Goal: Task Accomplishment & Management: Manage account settings

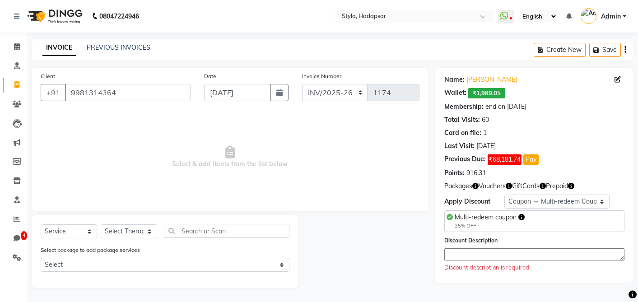
select select "157"
select select "service"
click at [539, 205] on select "Select Membership → Shearz 20% Yearly Membership → Annual membership Membership…" at bounding box center [557, 202] width 105 height 14
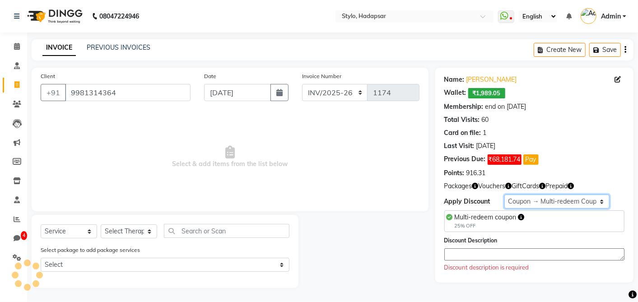
click at [505, 195] on select "Select Membership → Shearz 20% Yearly Membership → Annual membership Membership…" at bounding box center [557, 202] width 105 height 14
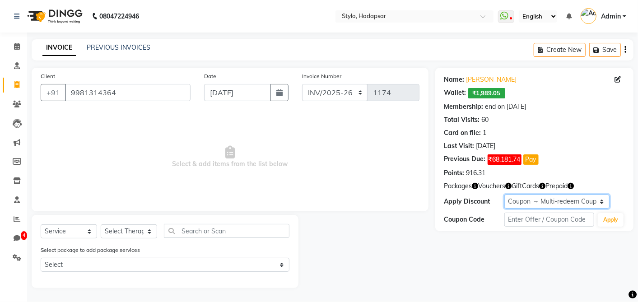
click at [528, 201] on select "Select Membership → Shearz 20% Yearly Membership → Annual membership Membership…" at bounding box center [557, 202] width 105 height 14
select select "8: Object"
click at [505, 195] on select "Select Membership → Shearz 20% Yearly Membership → Annual membership Membership…" at bounding box center [557, 202] width 105 height 14
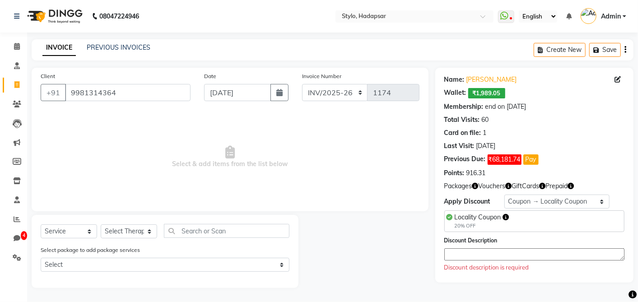
click at [518, 257] on textarea at bounding box center [535, 254] width 180 height 12
type textarea "test"
click at [141, 231] on select "Select Therapist AAAb aadi manav abc testing Abc testing abhi Admin A Amit Anki…" at bounding box center [129, 232] width 56 height 14
select select "5751"
click at [101, 225] on select "Select Therapist AAAb aadi manav abc testing Abc testing abhi Admin A Amit Anki…" at bounding box center [129, 232] width 56 height 14
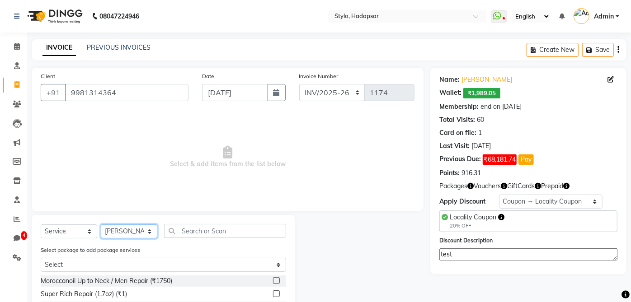
scroll to position [90, 0]
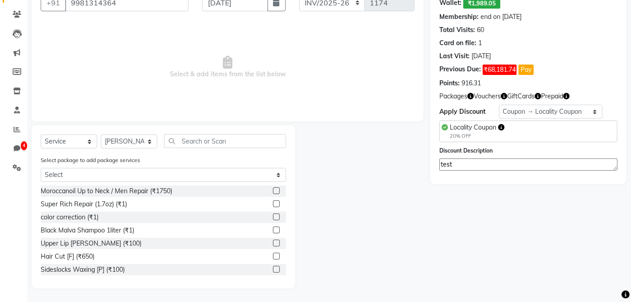
click at [273, 188] on label at bounding box center [276, 190] width 7 height 7
click at [273, 188] on input "checkbox" at bounding box center [276, 191] width 6 height 6
checkbox input "true"
select select "Z73944"
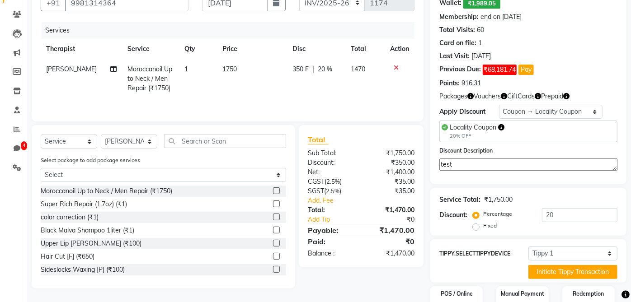
checkbox input "false"
click at [12, 90] on span at bounding box center [17, 91] width 16 height 10
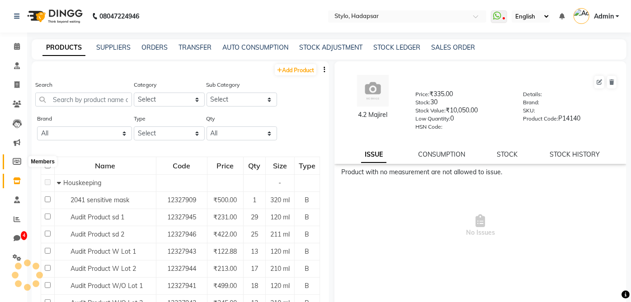
click at [19, 161] on icon at bounding box center [17, 161] width 9 height 7
select select
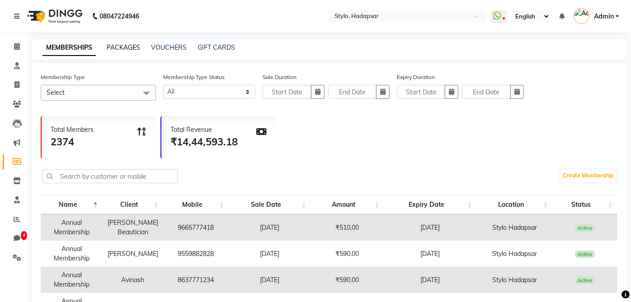
click at [117, 51] on link "PACKAGES" at bounding box center [123, 47] width 33 height 8
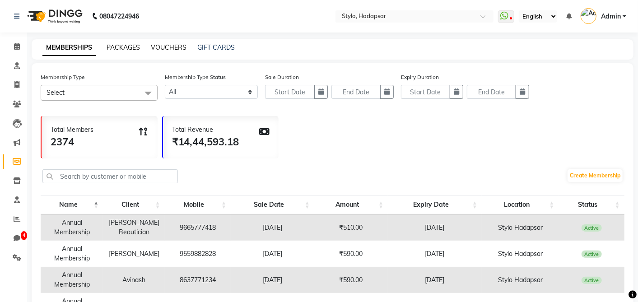
select select
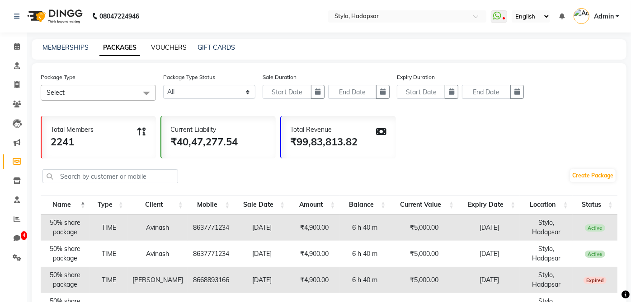
click at [166, 45] on link "VOUCHERS" at bounding box center [169, 47] width 36 height 8
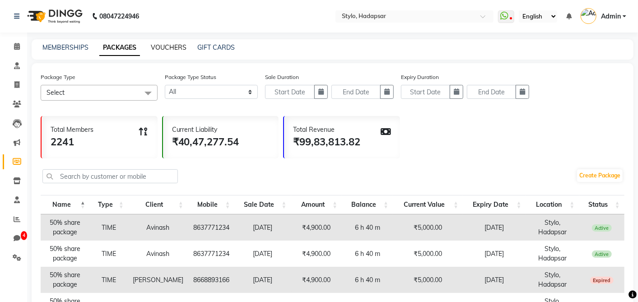
select select
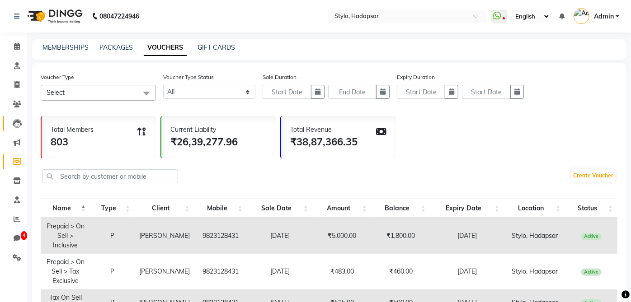
click at [14, 129] on link "Leads" at bounding box center [14, 123] width 22 height 15
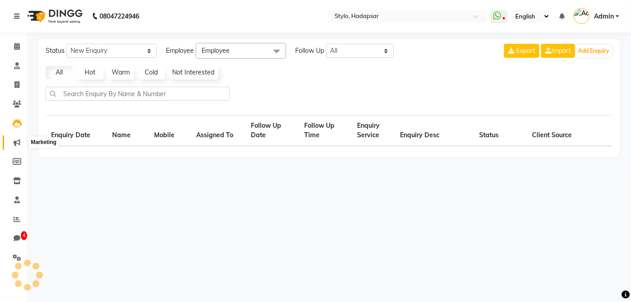
click at [14, 142] on icon at bounding box center [17, 142] width 7 height 7
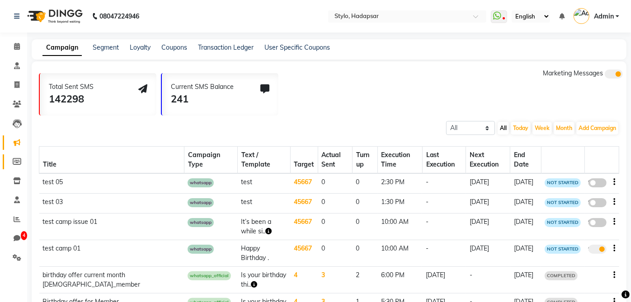
click at [15, 155] on link "Members" at bounding box center [14, 162] width 22 height 15
select select
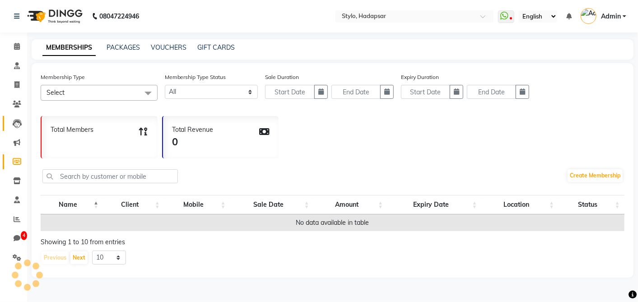
click at [6, 130] on link "Leads" at bounding box center [14, 123] width 22 height 15
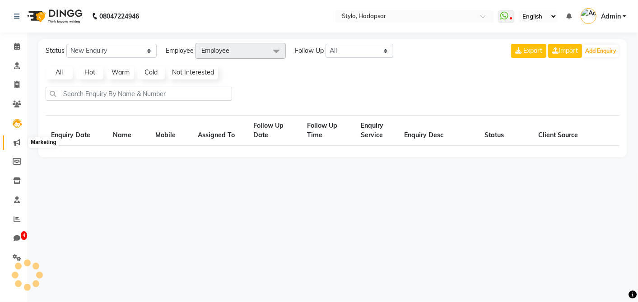
click at [14, 145] on icon at bounding box center [17, 142] width 7 height 7
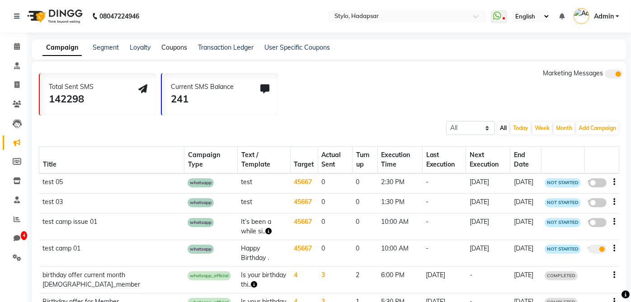
click at [161, 47] on link "Coupons" at bounding box center [174, 47] width 26 height 8
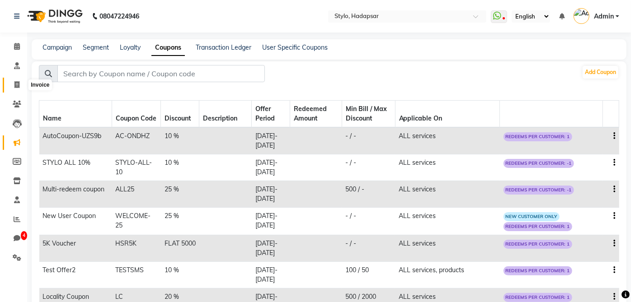
click at [11, 84] on span at bounding box center [17, 85] width 16 height 10
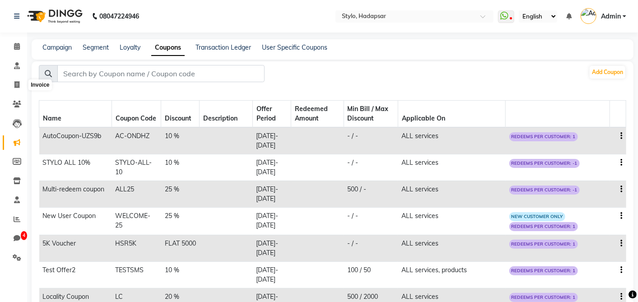
select select "service"
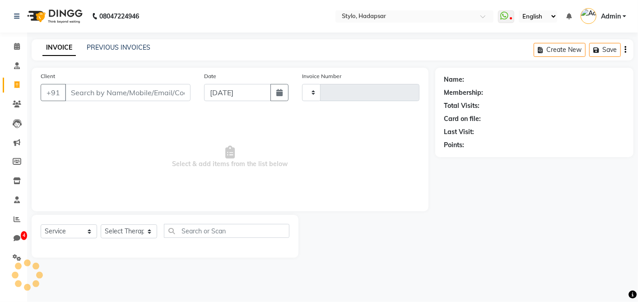
type input "1177"
select select "157"
click at [93, 92] on input "Client" at bounding box center [128, 92] width 126 height 17
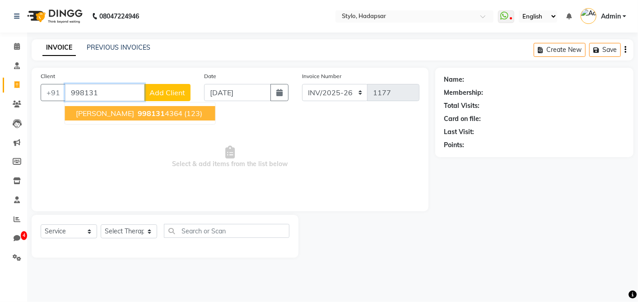
click at [185, 109] on span "(123)" at bounding box center [194, 113] width 18 height 9
type input "9981314364"
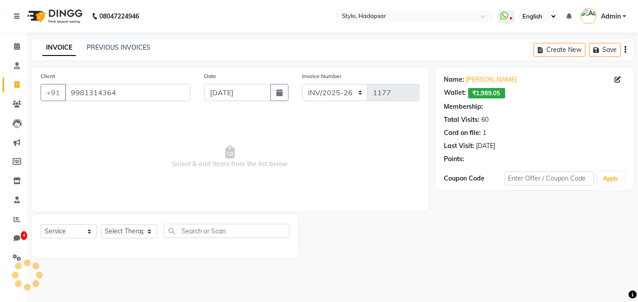
select select "6: Object"
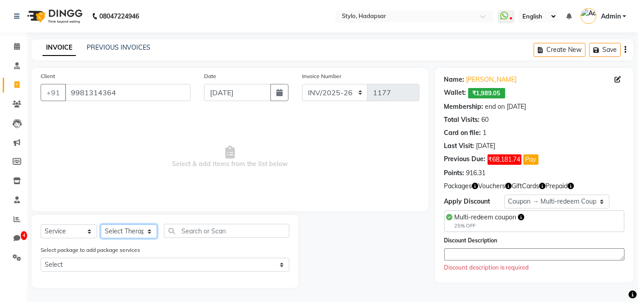
click at [133, 227] on select "Select Therapist AAAb aadi manav abc testing Abc testing abhi Admin A Amit Anki…" at bounding box center [129, 232] width 56 height 14
drag, startPoint x: 178, startPoint y: 157, endPoint x: 114, endPoint y: 159, distance: 63.7
click at [165, 161] on span "Select & add items from the list below" at bounding box center [230, 157] width 379 height 90
drag, startPoint x: 137, startPoint y: 233, endPoint x: 136, endPoint y: 223, distance: 9.6
click at [137, 230] on select "Select Therapist AAAb aadi manav abc testing Abc testing abhi Admin A Amit Anki…" at bounding box center [129, 232] width 56 height 14
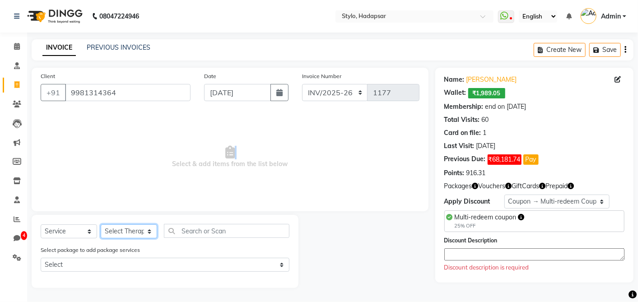
select select "1765"
click at [101, 225] on select "Select Therapist AAAb aadi manav abc testing Abc testing abhi Admin A Amit Anki…" at bounding box center [129, 232] width 56 height 14
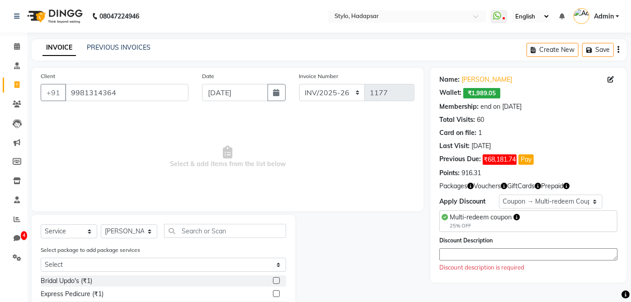
click at [273, 283] on label at bounding box center [276, 280] width 7 height 7
click at [273, 283] on input "checkbox" at bounding box center [276, 281] width 6 height 6
checkbox input "true"
select select "Z73944"
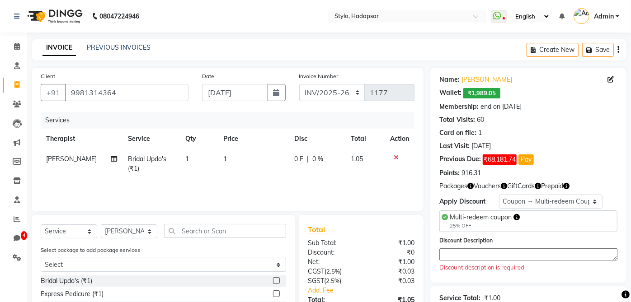
checkbox input "false"
click at [273, 293] on label at bounding box center [276, 294] width 7 height 7
click at [273, 293] on input "checkbox" at bounding box center [276, 294] width 6 height 6
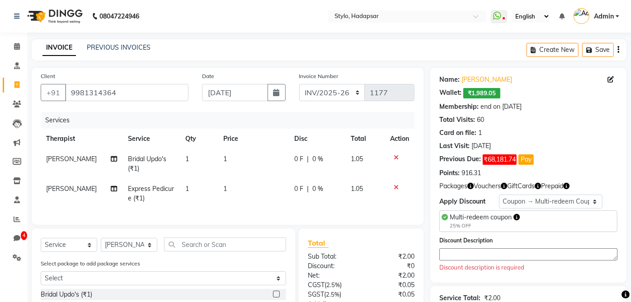
checkbox input "false"
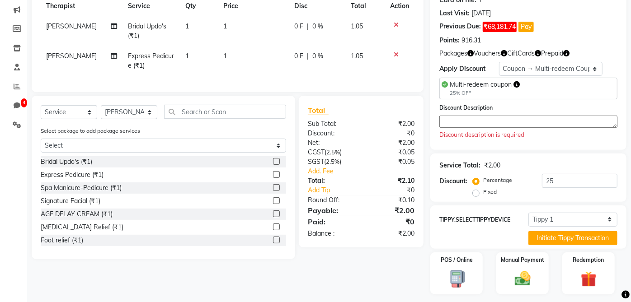
scroll to position [150, 0]
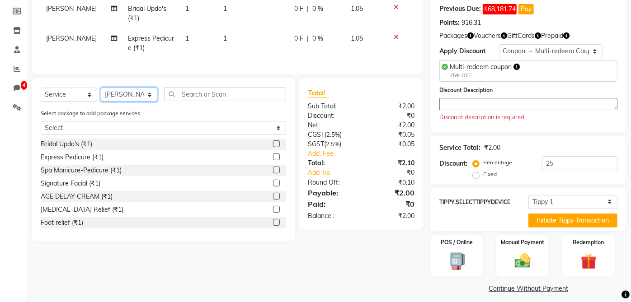
click at [120, 102] on select "Select Therapist AAAb aadi manav abc testing Abc testing abhi Admin A Amit Anki…" at bounding box center [129, 95] width 56 height 14
select select "495"
click at [101, 95] on select "Select Therapist AAAb aadi manav abc testing Abc testing abhi Admin A Amit Anki…" at bounding box center [129, 95] width 56 height 14
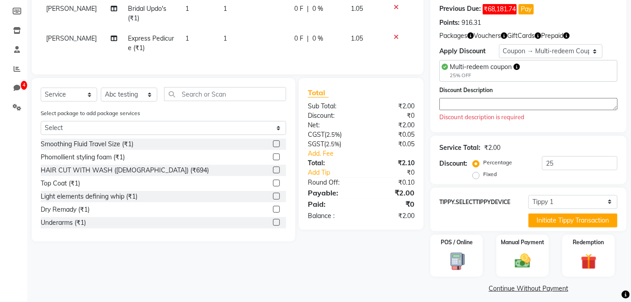
click at [273, 176] on div at bounding box center [279, 170] width 13 height 11
click at [273, 173] on label at bounding box center [276, 170] width 7 height 7
click at [273, 173] on input "checkbox" at bounding box center [276, 171] width 6 height 6
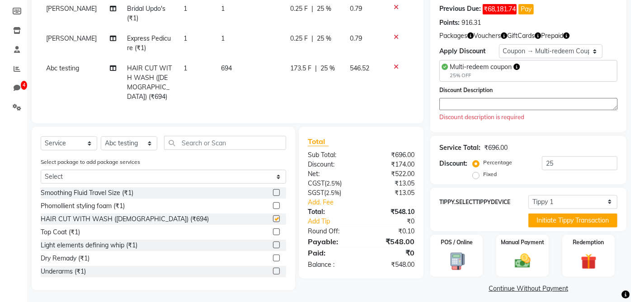
checkbox input "false"
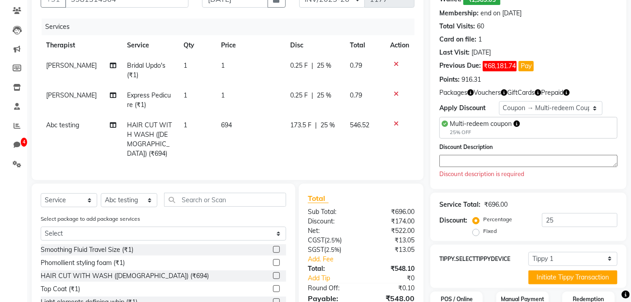
scroll to position [0, 0]
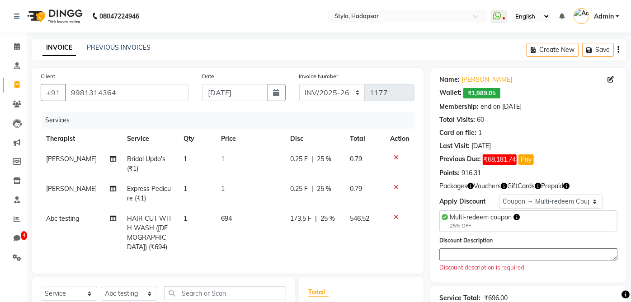
click at [398, 156] on icon at bounding box center [396, 158] width 5 height 6
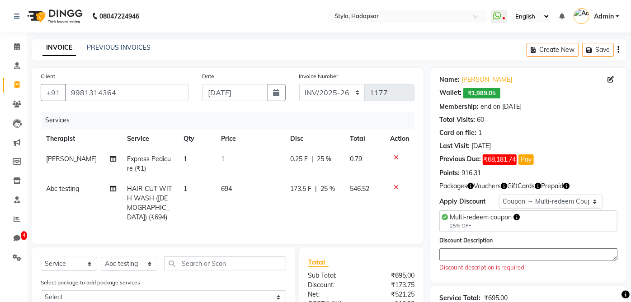
click at [398, 156] on icon at bounding box center [396, 158] width 5 height 6
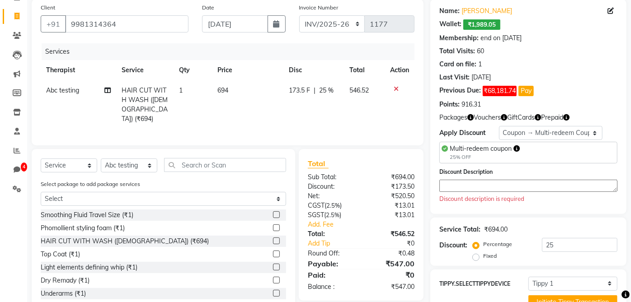
scroll to position [156, 0]
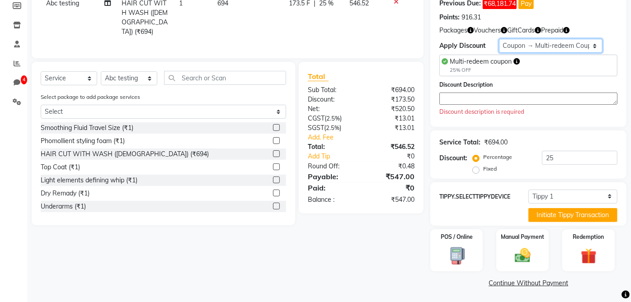
click at [550, 44] on select "Select Membership → Shearz 20% Yearly Membership → Annual membership Membership…" at bounding box center [551, 46] width 104 height 14
select select "0:"
click at [499, 53] on select "Select Membership → Shearz 20% Yearly Membership → Annual membership Membership…" at bounding box center [551, 46] width 104 height 14
type input "0"
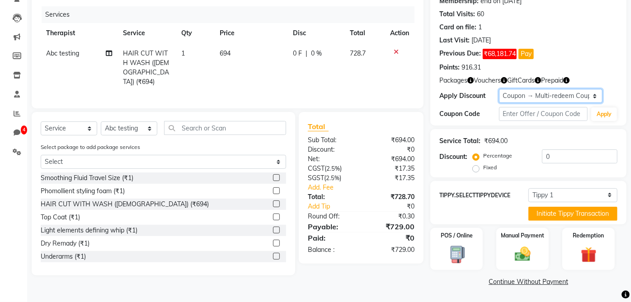
scroll to position [105, 0]
click at [535, 100] on select "Select Membership → Shearz 20% Yearly Membership → Annual membership Membership…" at bounding box center [551, 96] width 104 height 14
click at [588, 97] on select "Select Membership → Shearz 20% Yearly Membership → Annual membership Membership…" at bounding box center [551, 96] width 104 height 14
select select "3: Object"
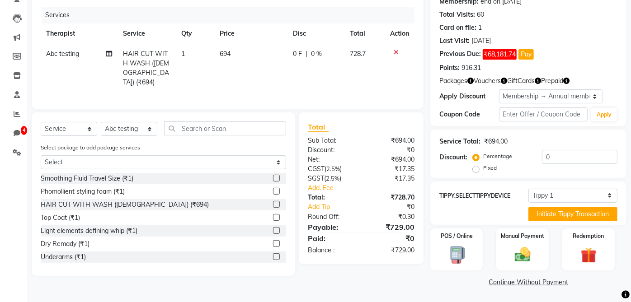
click at [499, 89] on select "Select Membership → Shearz 20% Yearly Membership → Annual membership Membership…" at bounding box center [551, 96] width 104 height 14
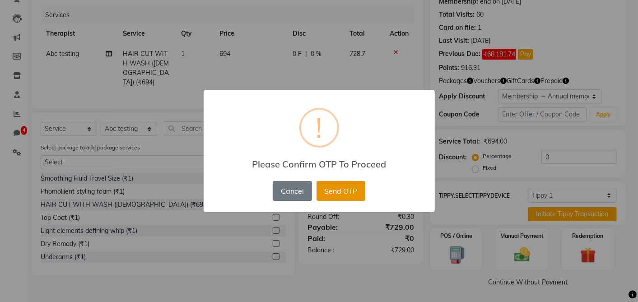
click at [347, 188] on button "Send OTP" at bounding box center [341, 191] width 49 height 20
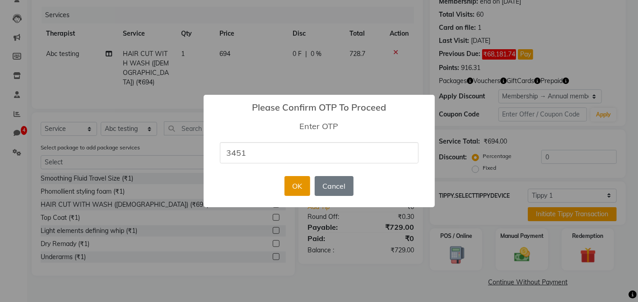
type input "3451"
click at [302, 185] on button "OK" at bounding box center [298, 186] width 26 height 20
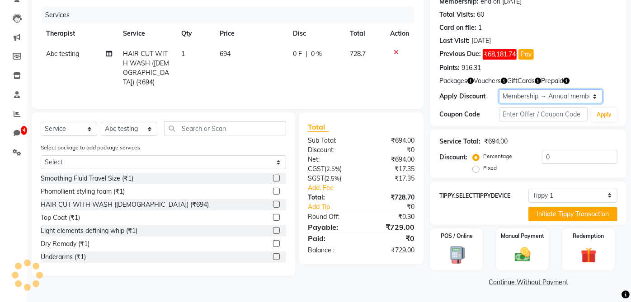
type input "15"
click at [507, 94] on select "Select Membership → Shearz 20% Yearly Membership → Annual membership Membership…" at bounding box center [551, 96] width 104 height 14
select select "1: Object"
click at [499, 89] on select "Select Membership → Shearz 20% Yearly Membership → Annual membership Membership…" at bounding box center [551, 96] width 104 height 14
type input "0"
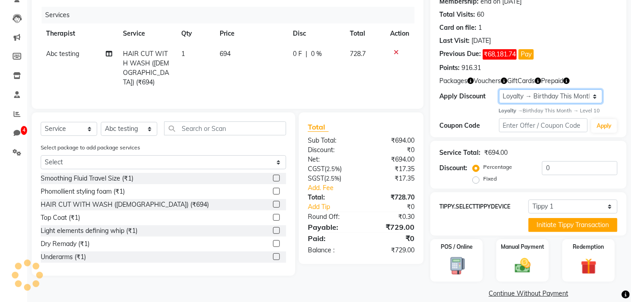
click at [533, 92] on select "Select Membership → Shearz 20% Yearly Membership → Annual membership Membership…" at bounding box center [551, 96] width 104 height 14
click at [466, 111] on div "Name: Harsh Patidar Wallet: ₹1,989.05 Membership: end on September 14, 2026 Tot…" at bounding box center [528, 50] width 196 height 175
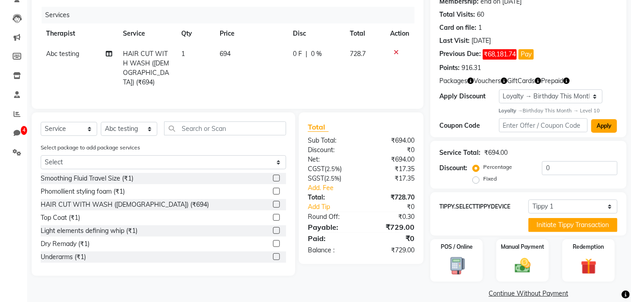
click at [607, 126] on button "Apply" at bounding box center [604, 126] width 26 height 14
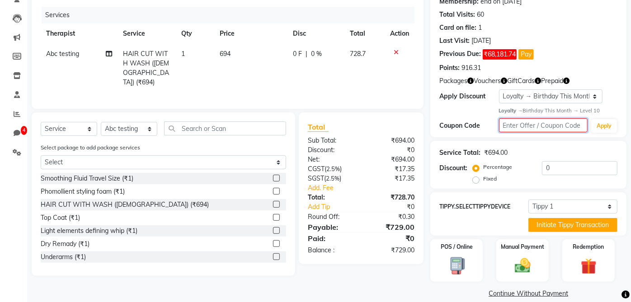
click at [560, 122] on input "text" at bounding box center [543, 125] width 89 height 14
type input "test"
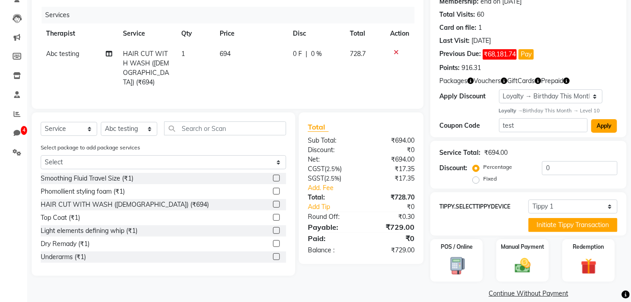
click at [601, 122] on button "Apply" at bounding box center [604, 126] width 26 height 14
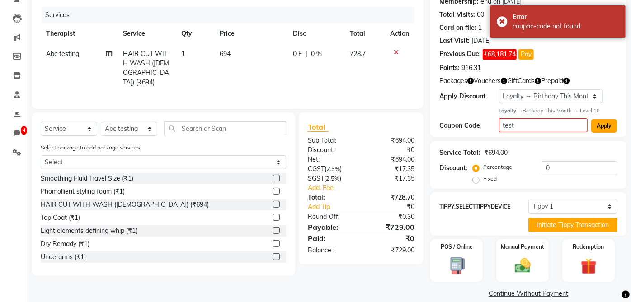
click at [601, 122] on button "Apply" at bounding box center [604, 126] width 26 height 14
click at [14, 38] on icon at bounding box center [17, 37] width 7 height 7
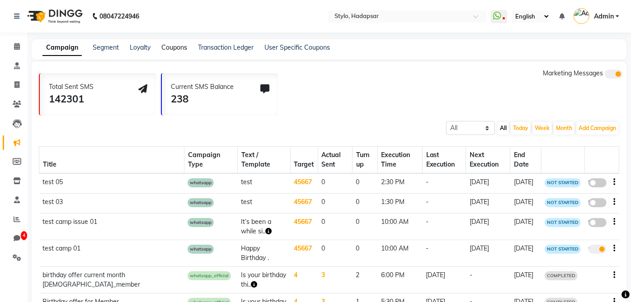
click at [173, 47] on link "Coupons" at bounding box center [174, 47] width 26 height 8
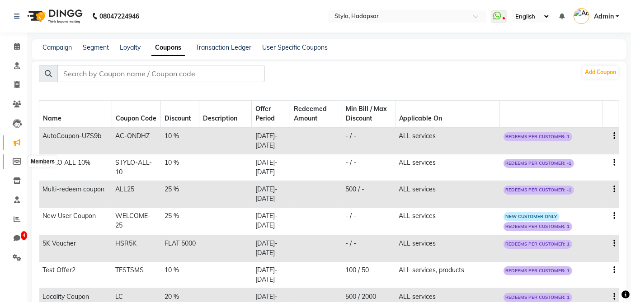
click at [14, 163] on icon at bounding box center [17, 161] width 9 height 7
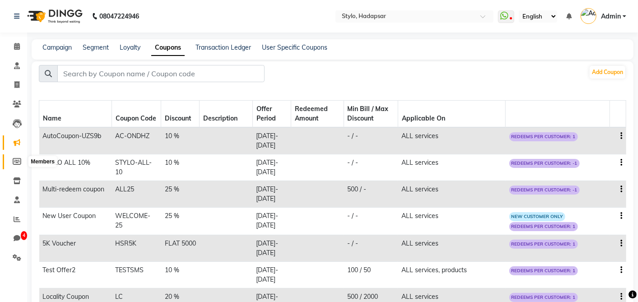
select select
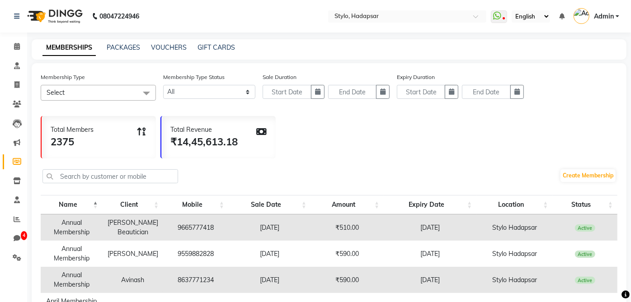
click at [123, 93] on span "Select" at bounding box center [98, 93] width 115 height 16
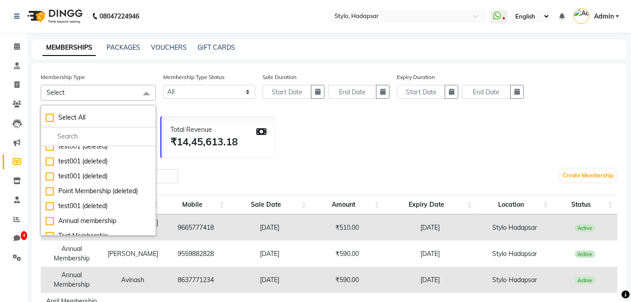
scroll to position [1154, 0]
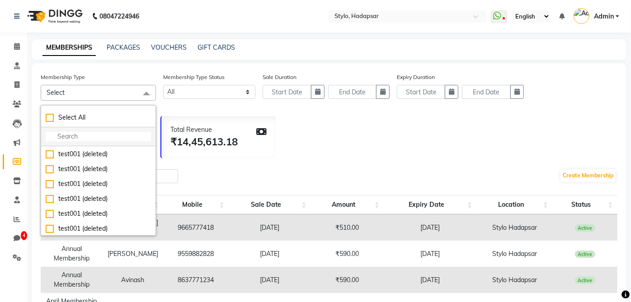
click at [78, 136] on input "multiselect-search" at bounding box center [98, 136] width 105 height 9
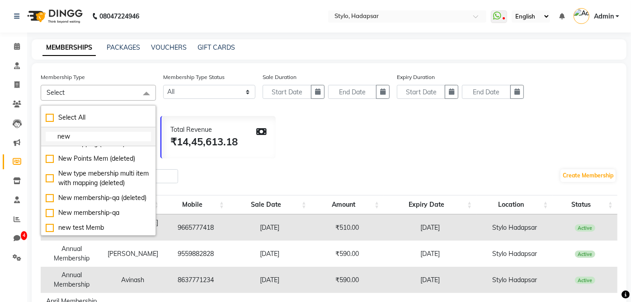
scroll to position [131, 0]
type input "new"
checkbox input "true"
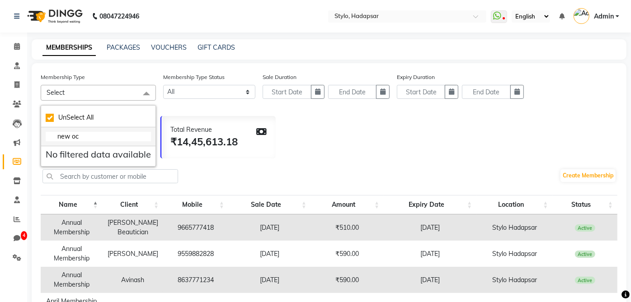
type input "new o"
checkbox input "false"
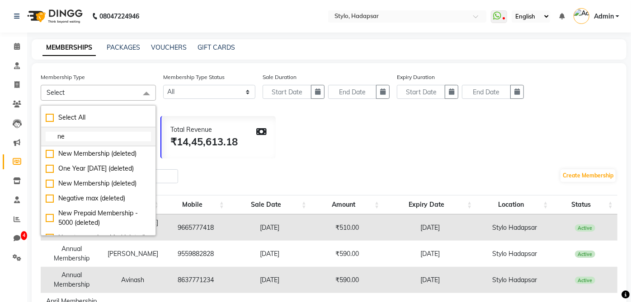
type input "n"
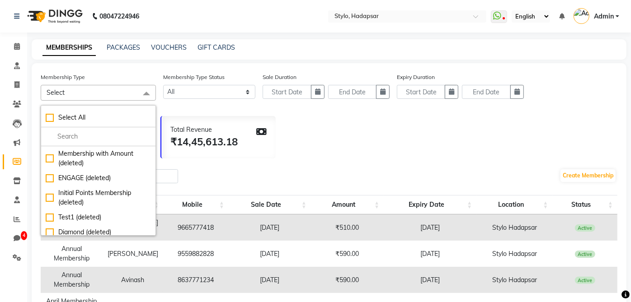
click at [309, 162] on div "Create Membership" at bounding box center [329, 177] width 577 height 30
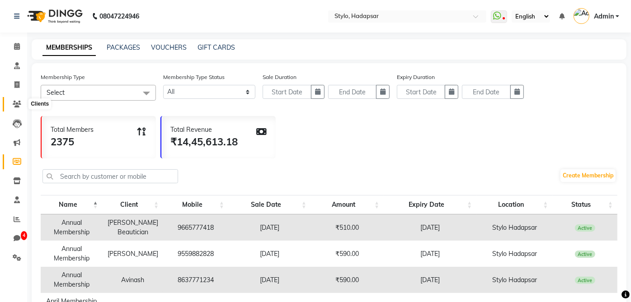
click at [20, 101] on icon at bounding box center [17, 104] width 9 height 7
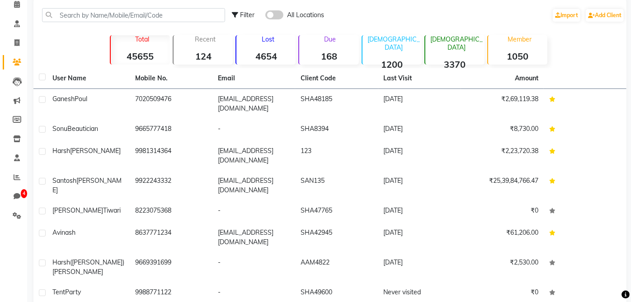
scroll to position [96, 0]
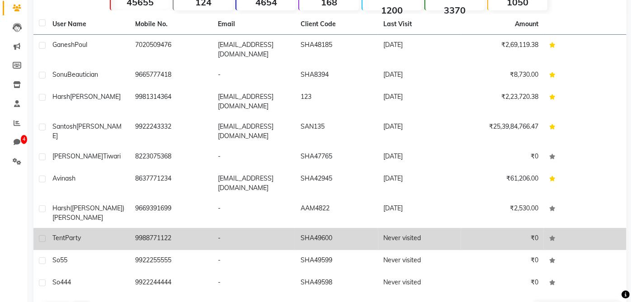
click at [109, 234] on div "Tent Party" at bounding box center [88, 238] width 72 height 9
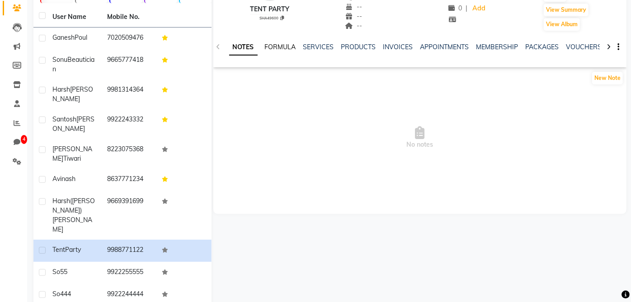
click at [285, 43] on link "FORMULA" at bounding box center [280, 47] width 31 height 8
click at [319, 47] on link "SERVICES" at bounding box center [317, 47] width 31 height 8
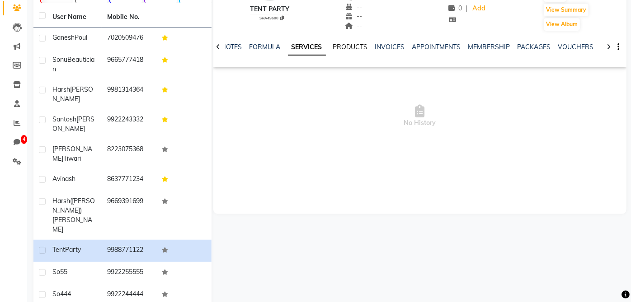
click at [356, 44] on link "PRODUCTS" at bounding box center [350, 47] width 35 height 8
click at [386, 44] on link "INVOICES" at bounding box center [384, 47] width 30 height 8
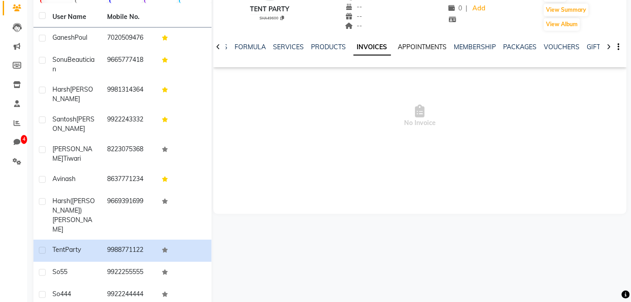
click at [417, 47] on link "APPOINTMENTS" at bounding box center [422, 47] width 49 height 8
click at [464, 45] on link "MEMBERSHIP" at bounding box center [469, 47] width 42 height 8
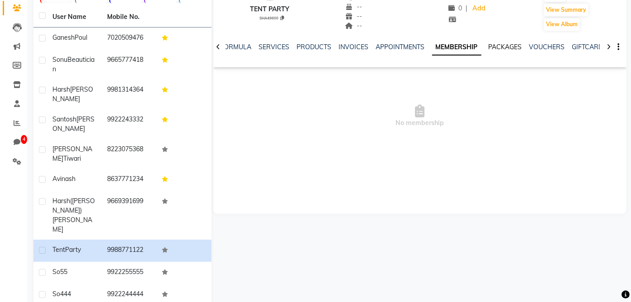
click at [492, 46] on link "PACKAGES" at bounding box center [504, 47] width 33 height 8
click at [528, 43] on link "VOUCHERS" at bounding box center [540, 47] width 36 height 8
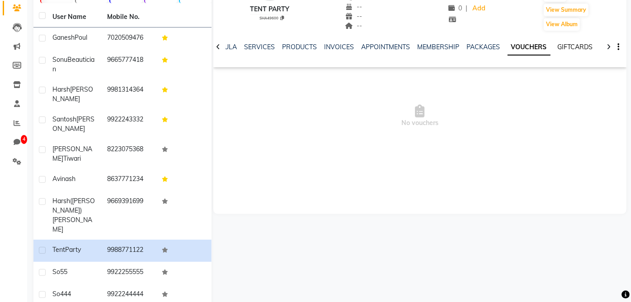
click at [564, 48] on link "GIFTCARDS" at bounding box center [575, 47] width 35 height 8
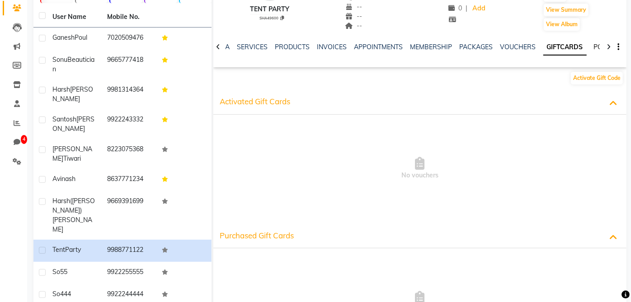
click at [594, 47] on link "POINTS" at bounding box center [605, 47] width 23 height 8
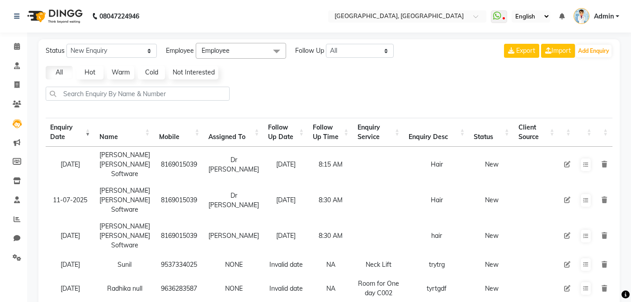
select select "10"
click at [604, 14] on span "Admin" at bounding box center [604, 16] width 20 height 9
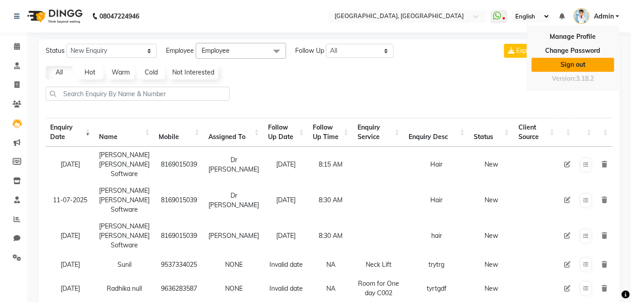
click at [596, 59] on link "Sign out" at bounding box center [572, 65] width 83 height 14
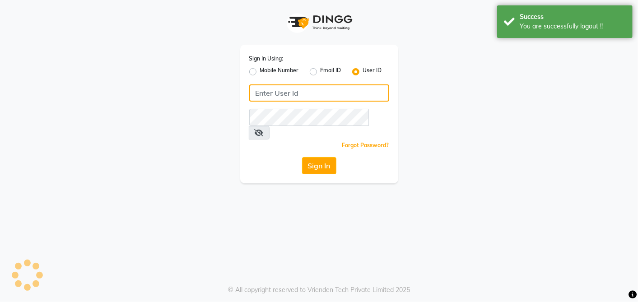
type input "png"
click at [378, 94] on input "png" at bounding box center [319, 92] width 140 height 17
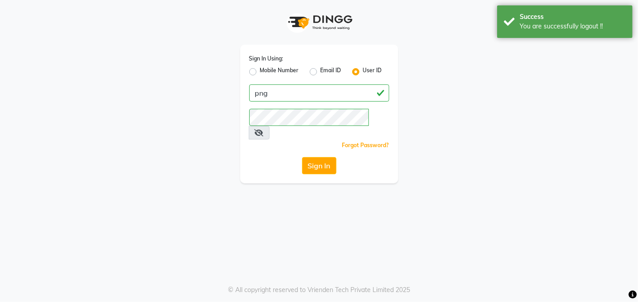
click at [260, 73] on label "Mobile Number" at bounding box center [279, 71] width 39 height 11
click at [260, 72] on input "Mobile Number" at bounding box center [263, 69] width 6 height 6
radio input "true"
radio input "false"
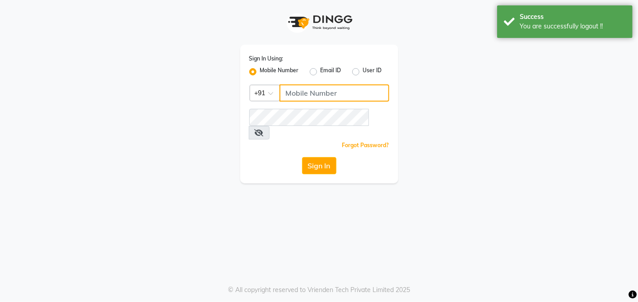
click at [300, 91] on input "Username" at bounding box center [335, 92] width 110 height 17
type input "9899009775"
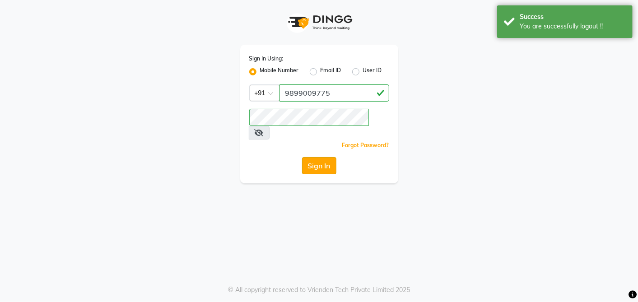
click at [320, 157] on button "Sign In" at bounding box center [319, 165] width 34 height 17
